Goal: Information Seeking & Learning: Learn about a topic

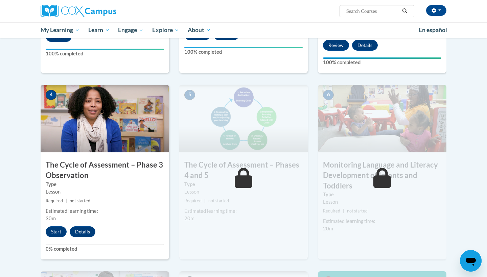
scroll to position [298, 0]
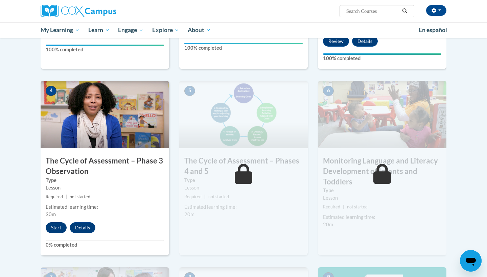
click at [56, 223] on button "Start" at bounding box center [56, 227] width 21 height 11
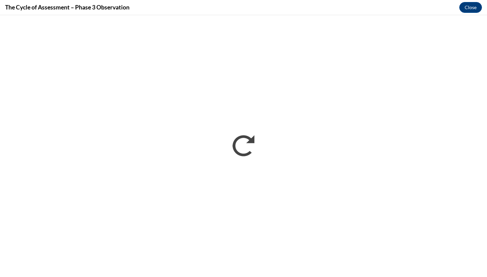
scroll to position [0, 0]
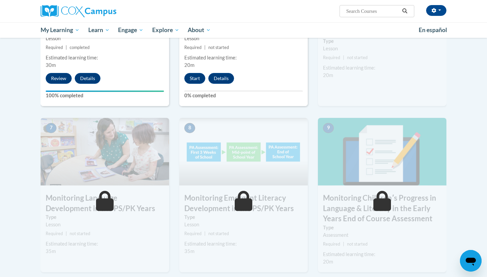
scroll to position [455, 0]
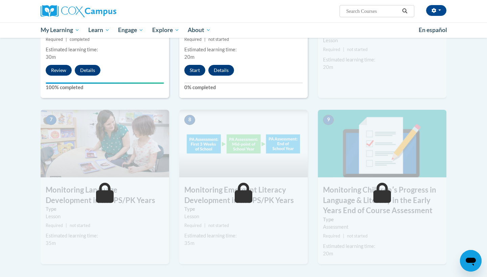
click at [197, 67] on button "Start" at bounding box center [194, 70] width 21 height 11
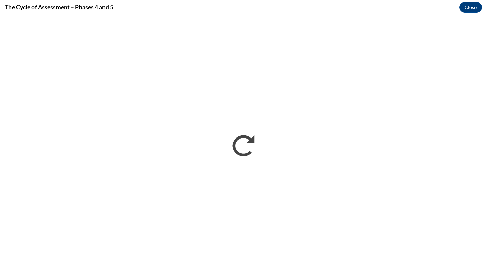
scroll to position [0, 0]
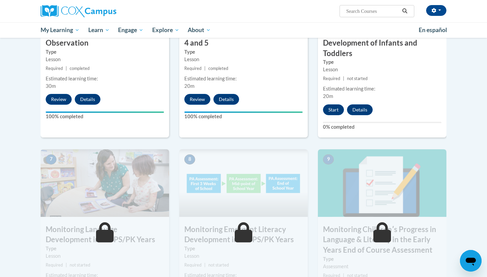
scroll to position [418, 0]
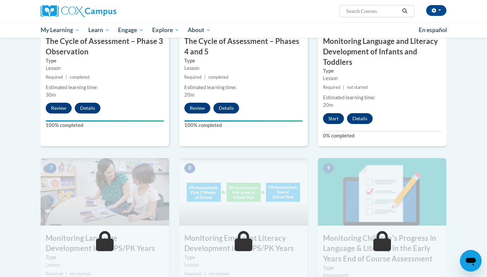
click at [337, 116] on button "Start" at bounding box center [333, 118] width 21 height 11
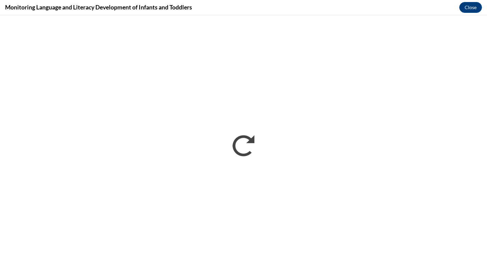
scroll to position [0, 0]
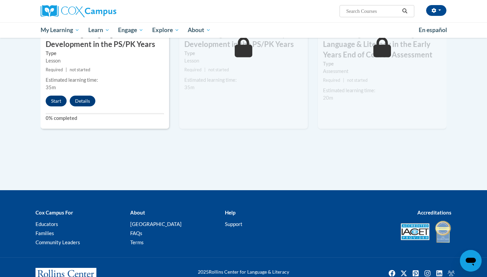
click at [61, 100] on button "Start" at bounding box center [56, 101] width 21 height 11
